Goal: Use online tool/utility: Use online tool/utility

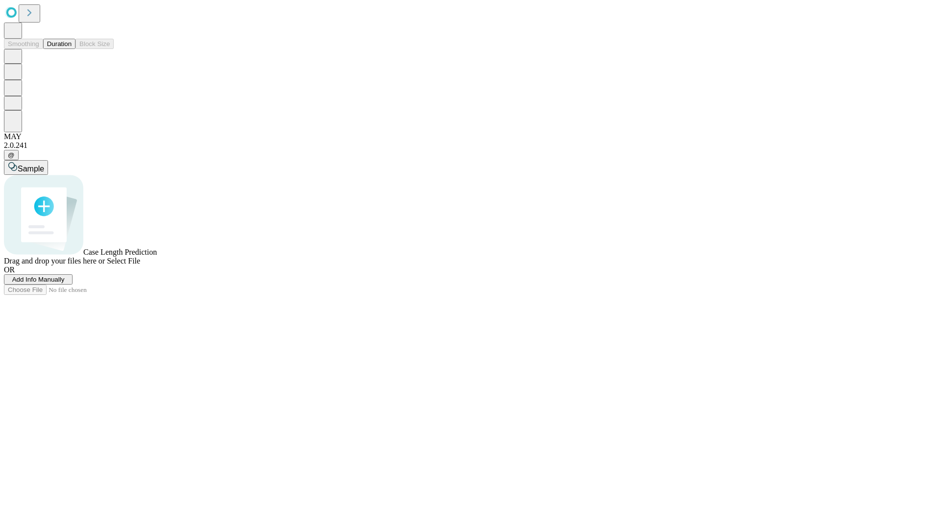
click at [72, 49] on button "Duration" at bounding box center [59, 44] width 32 height 10
click at [140, 265] on span "Select File" at bounding box center [123, 261] width 33 height 8
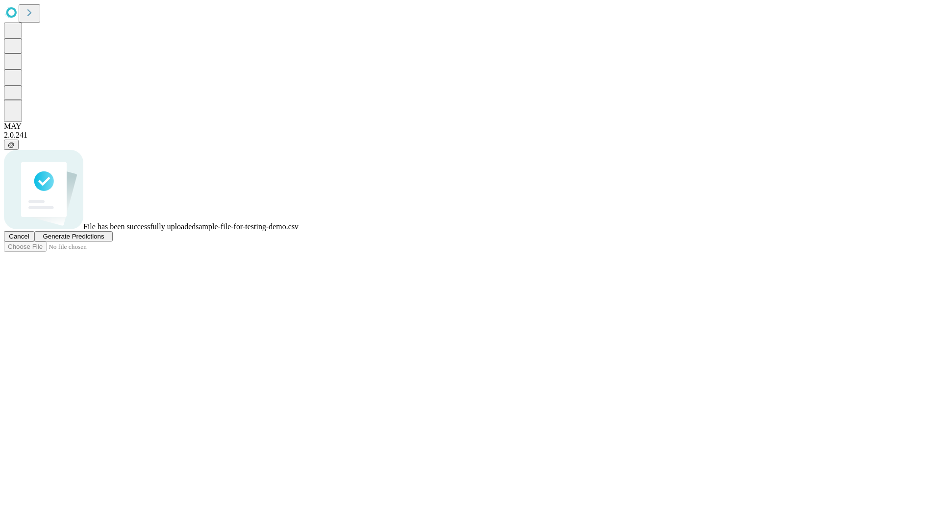
click at [104, 240] on span "Generate Predictions" at bounding box center [73, 236] width 61 height 7
